Goal: Information Seeking & Learning: Check status

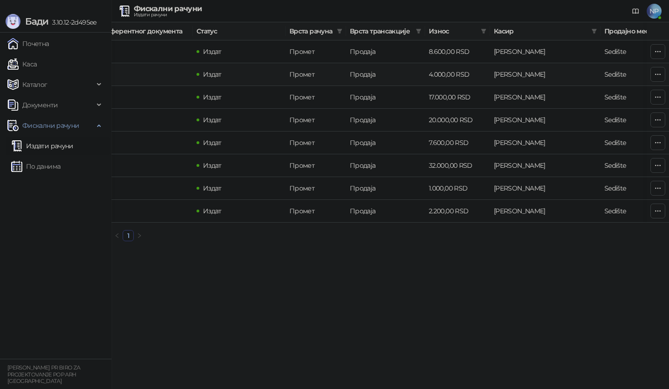
scroll to position [0, 215]
click at [541, 60] on td "[PERSON_NAME]" at bounding box center [545, 51] width 111 height 23
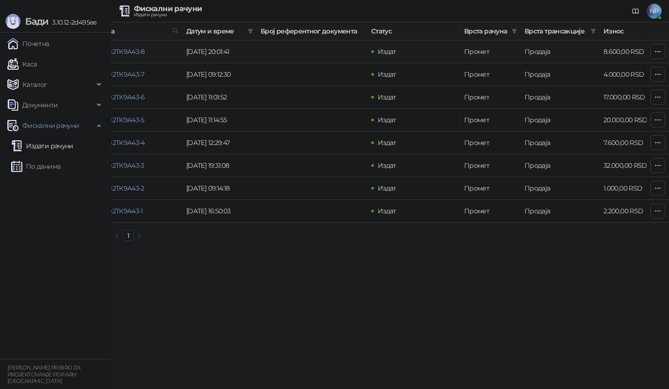
scroll to position [0, 0]
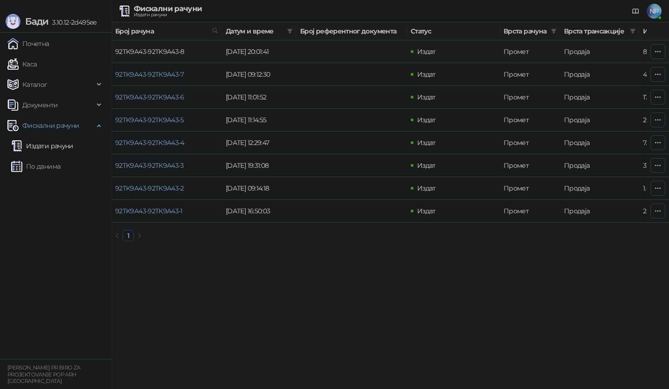
click at [179, 52] on link "92TK9A43-92TK9A43-8" at bounding box center [149, 51] width 69 height 8
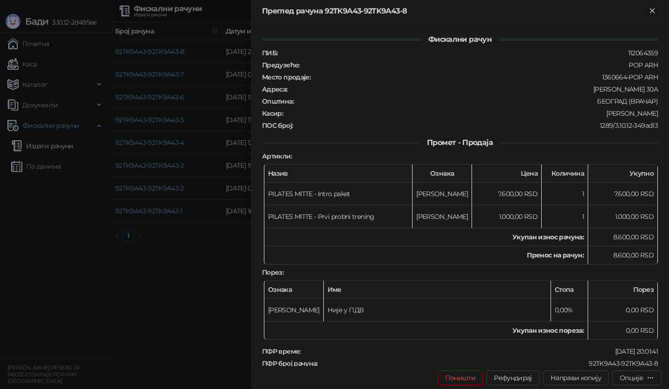
click at [653, 10] on icon "Close" at bounding box center [652, 11] width 8 height 8
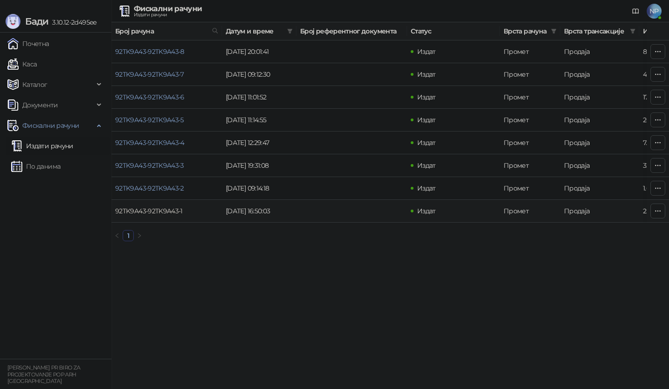
click at [165, 211] on link "92TK9A43-92TK9A43-1" at bounding box center [148, 211] width 67 height 8
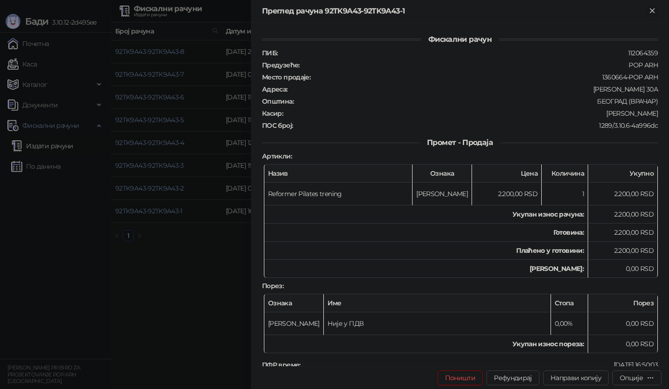
click at [652, 13] on icon "Close" at bounding box center [652, 11] width 8 height 8
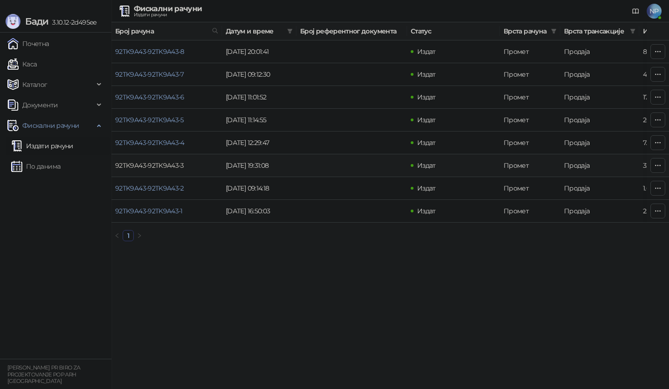
click at [181, 166] on link "92TK9A43-92TK9A43-3" at bounding box center [149, 165] width 69 height 8
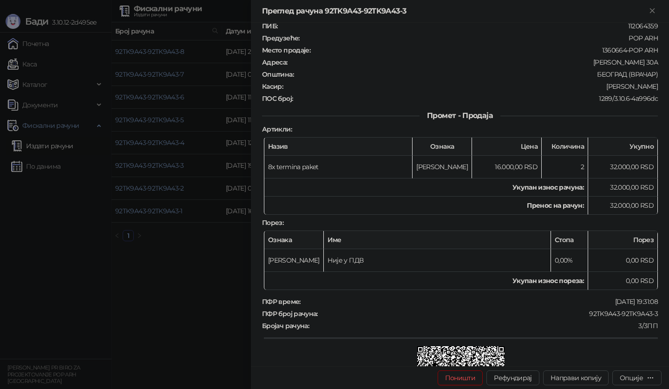
scroll to position [26, 0]
click at [655, 11] on icon "Close" at bounding box center [652, 11] width 8 height 8
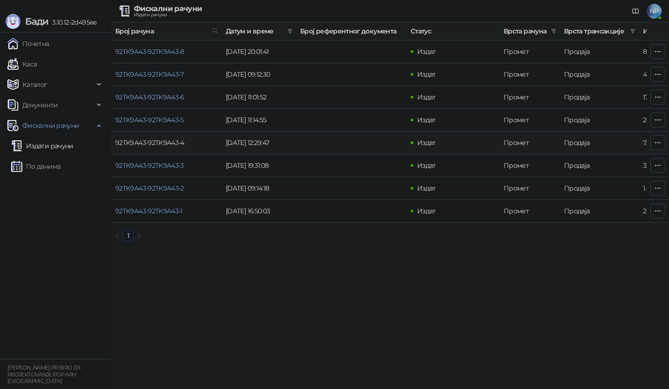
click at [180, 145] on link "92TK9A43-92TK9A43-4" at bounding box center [149, 142] width 69 height 8
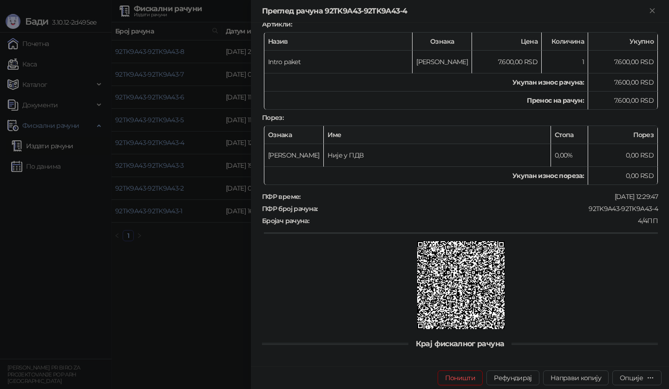
scroll to position [125, 0]
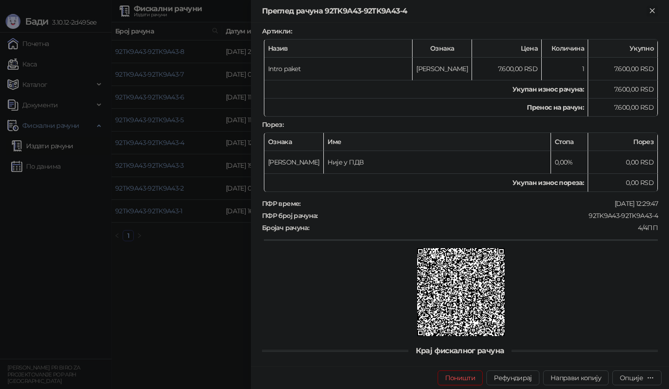
click at [654, 12] on icon "Close" at bounding box center [652, 10] width 4 height 4
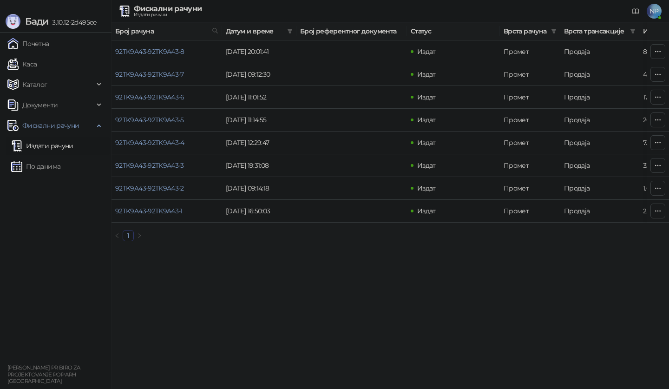
click at [60, 140] on link "Издати рачуни" at bounding box center [42, 146] width 62 height 19
click at [60, 146] on link "Издати рачуни" at bounding box center [42, 146] width 62 height 19
click at [52, 165] on link "По данима" at bounding box center [35, 166] width 49 height 19
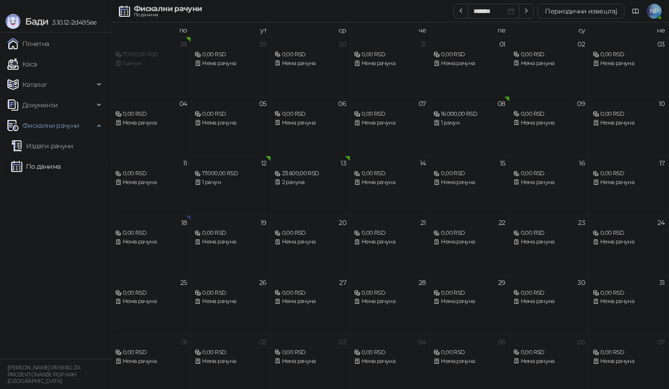
click at [247, 188] on div "12 17.000,00 RSD 1 рачун" at bounding box center [230, 185] width 79 height 59
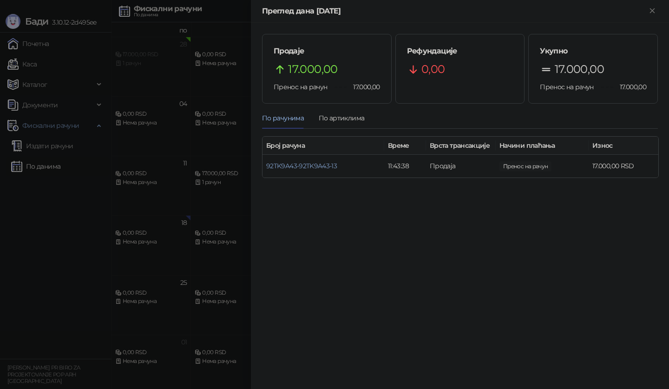
click at [225, 153] on div at bounding box center [334, 194] width 669 height 389
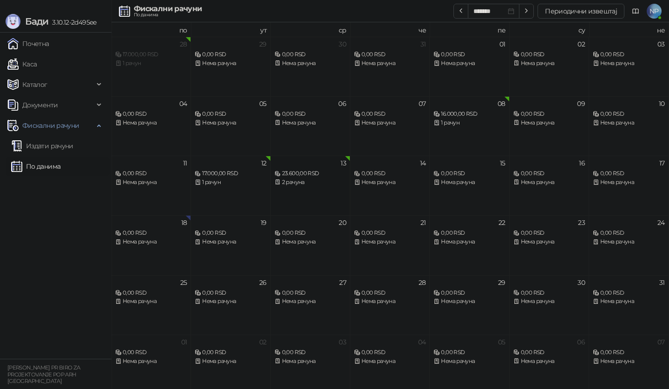
click at [327, 184] on div "2 рачуна" at bounding box center [310, 182] width 72 height 9
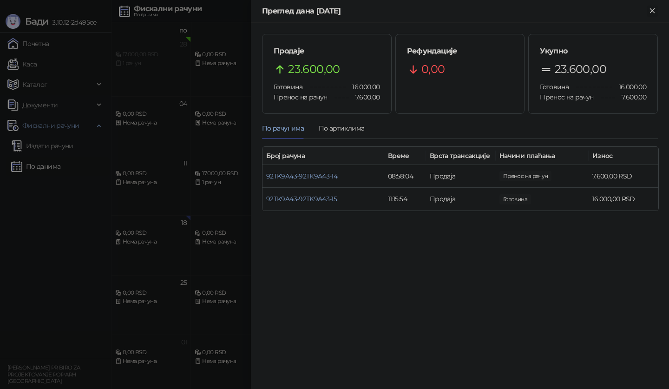
click at [654, 12] on icon "Close" at bounding box center [652, 11] width 8 height 8
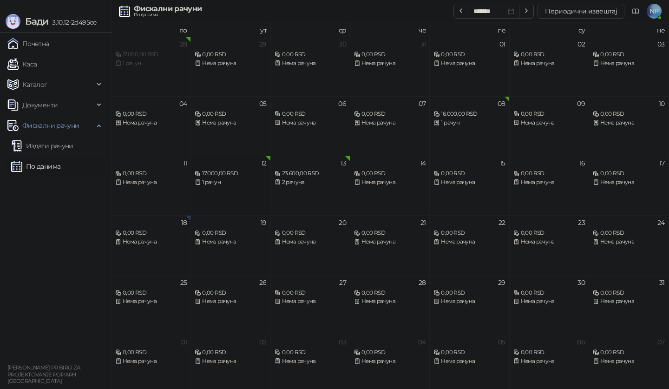
click at [246, 189] on div "12 17.000,00 RSD 1 рачун" at bounding box center [230, 185] width 79 height 59
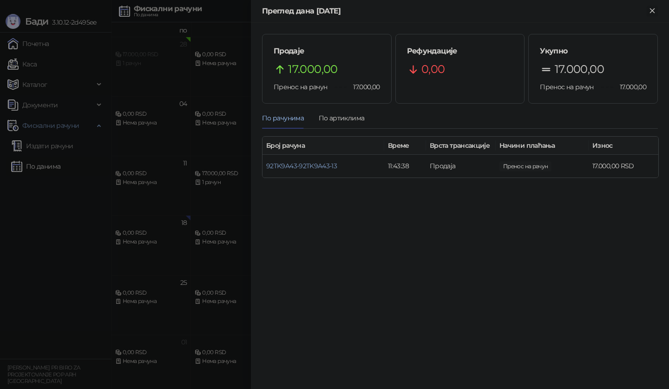
click at [651, 14] on icon "Close" at bounding box center [652, 11] width 8 height 8
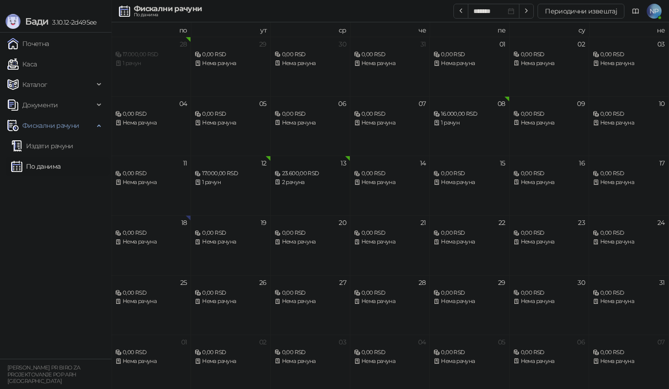
click at [315, 165] on div "23.600,00 RSD 2 рачуна" at bounding box center [310, 173] width 72 height 27
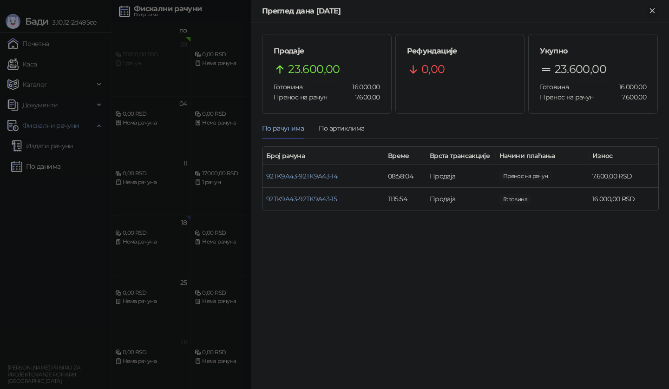
click at [649, 13] on icon "Close" at bounding box center [652, 11] width 8 height 8
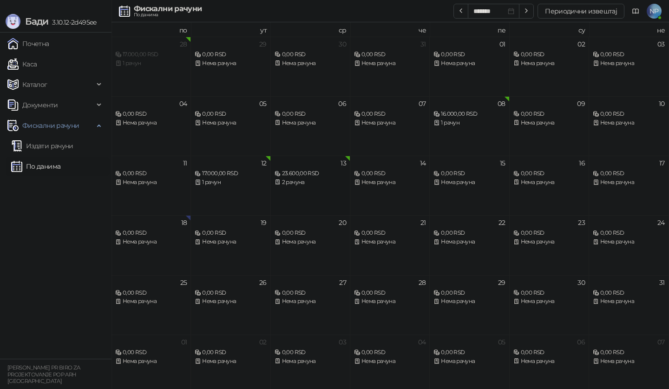
click at [300, 185] on div "2 рачуна" at bounding box center [310, 182] width 72 height 9
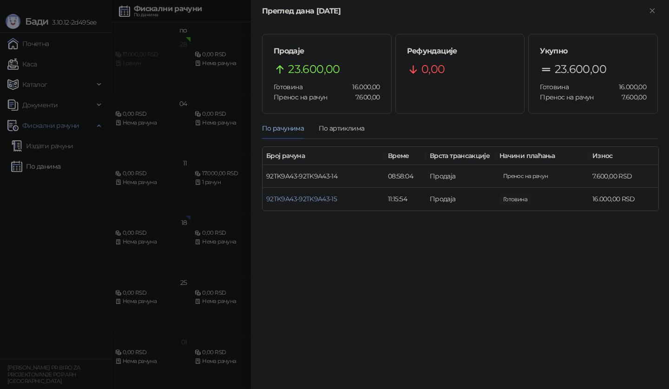
click at [308, 177] on link "92TK9A43-92TK9A43-14" at bounding box center [301, 176] width 71 height 8
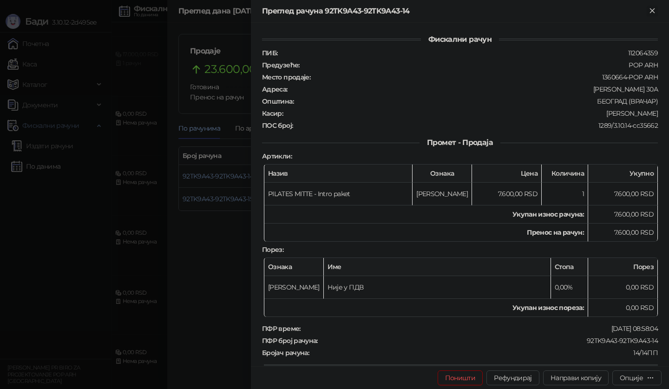
click at [656, 10] on button "Close" at bounding box center [651, 11] width 11 height 11
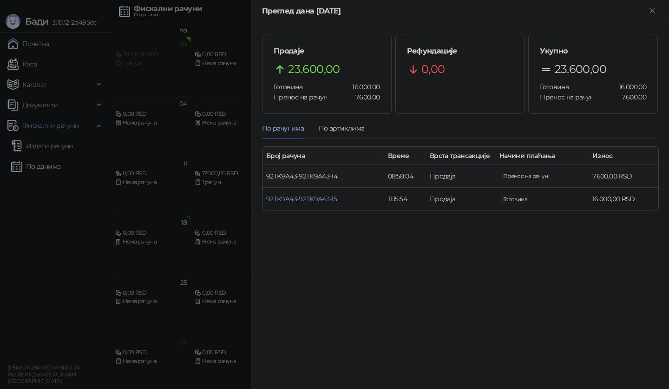
click at [325, 179] on link "92TK9A43-92TK9A43-14" at bounding box center [301, 176] width 71 height 8
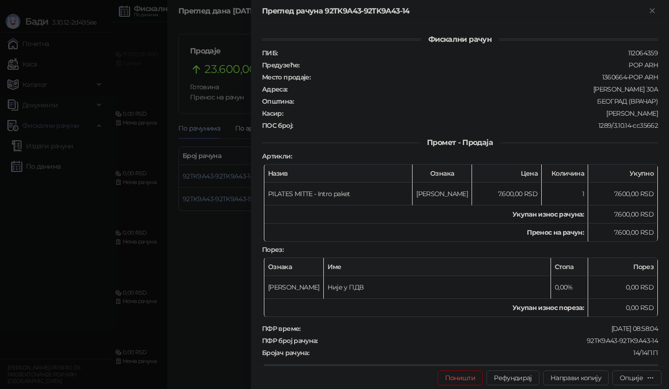
click at [222, 208] on div at bounding box center [334, 194] width 669 height 389
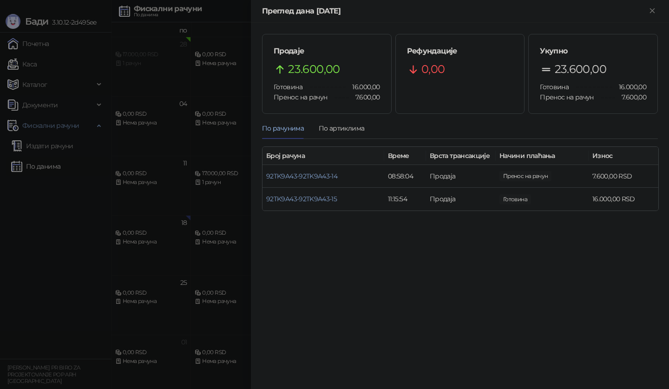
click at [224, 163] on div at bounding box center [334, 194] width 669 height 389
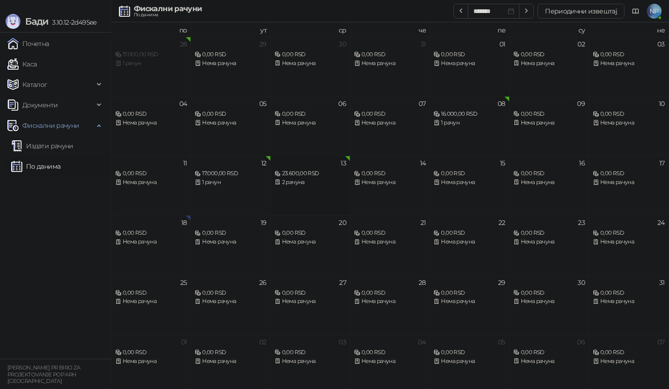
click at [289, 188] on div "13 23.600,00 RSD 2 рачуна" at bounding box center [310, 185] width 79 height 59
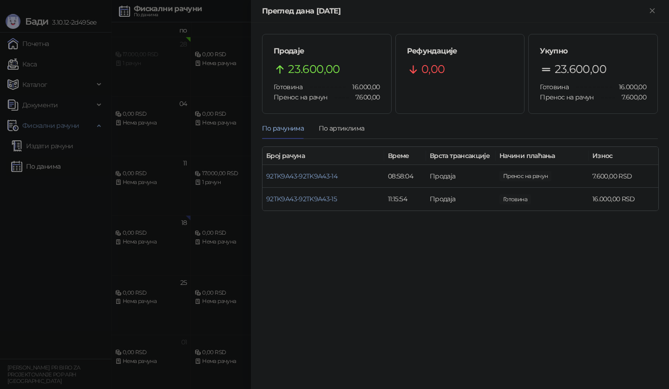
click at [238, 163] on div at bounding box center [334, 194] width 669 height 389
